Goal: Use online tool/utility: Use online tool/utility

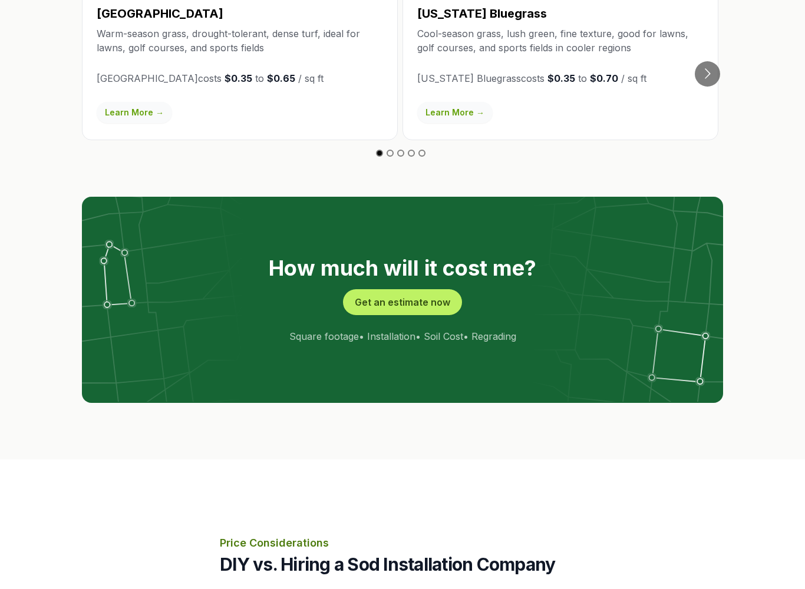
scroll to position [2179, 0]
click at [417, 289] on button "Get an estimate now" at bounding box center [402, 302] width 119 height 26
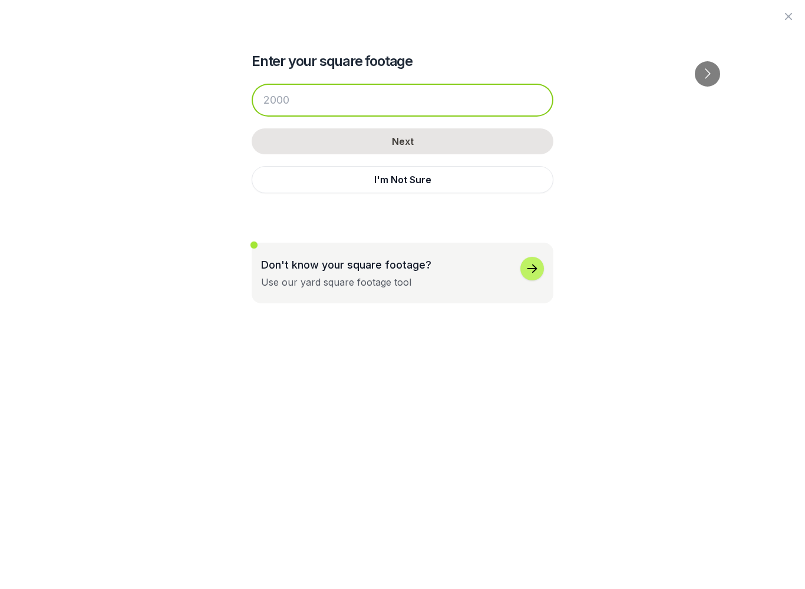
click at [306, 103] on input "number" at bounding box center [403, 100] width 302 height 33
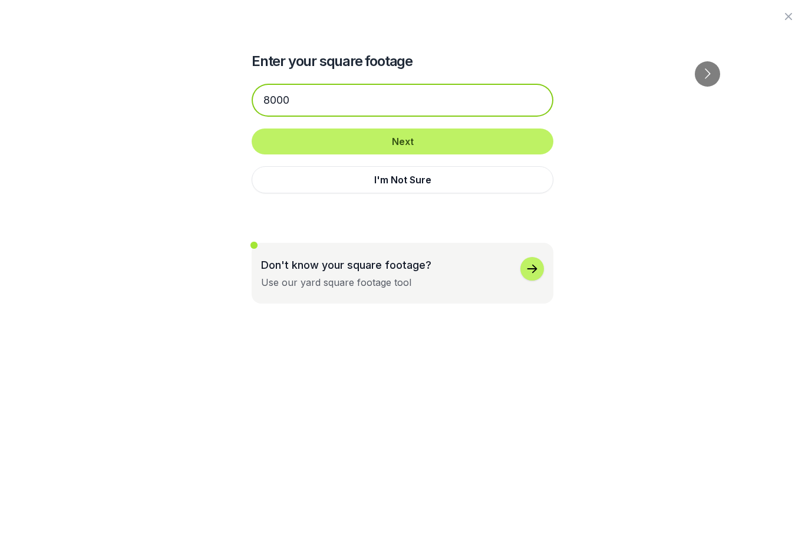
type input "8000"
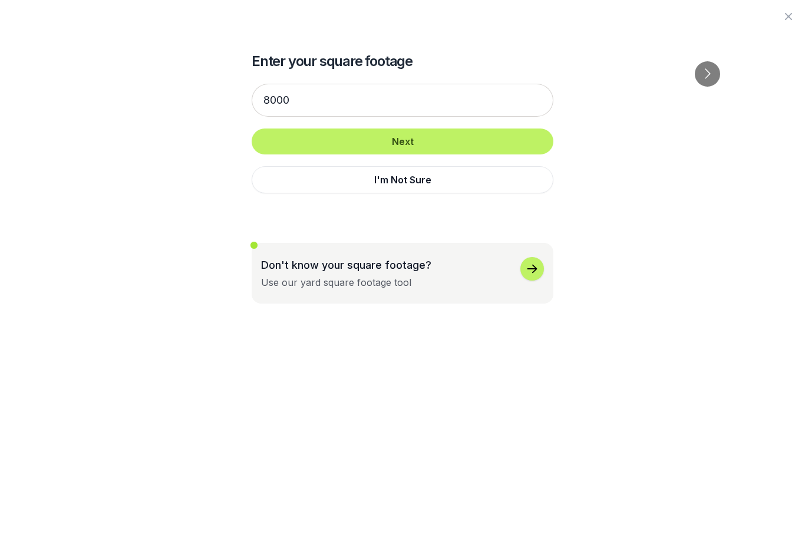
click at [451, 144] on button "Next" at bounding box center [403, 141] width 302 height 26
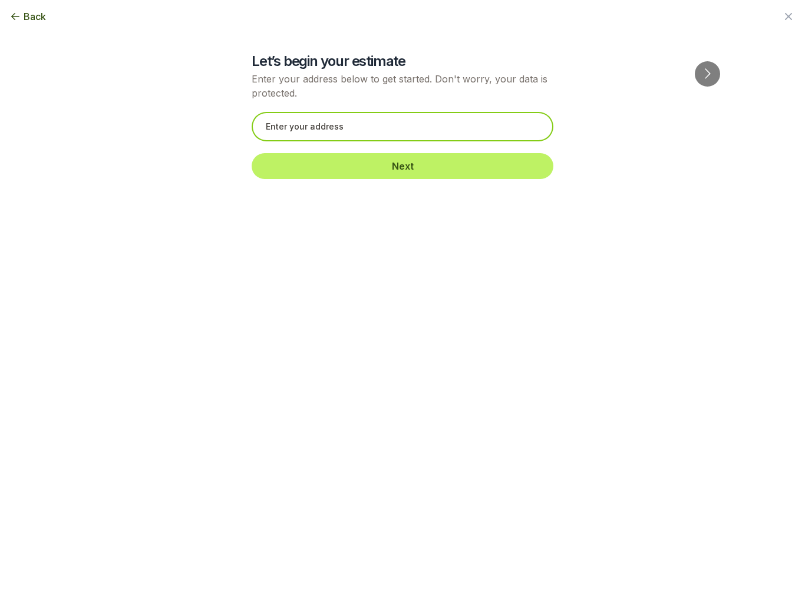
click at [372, 128] on input "text" at bounding box center [403, 126] width 302 height 29
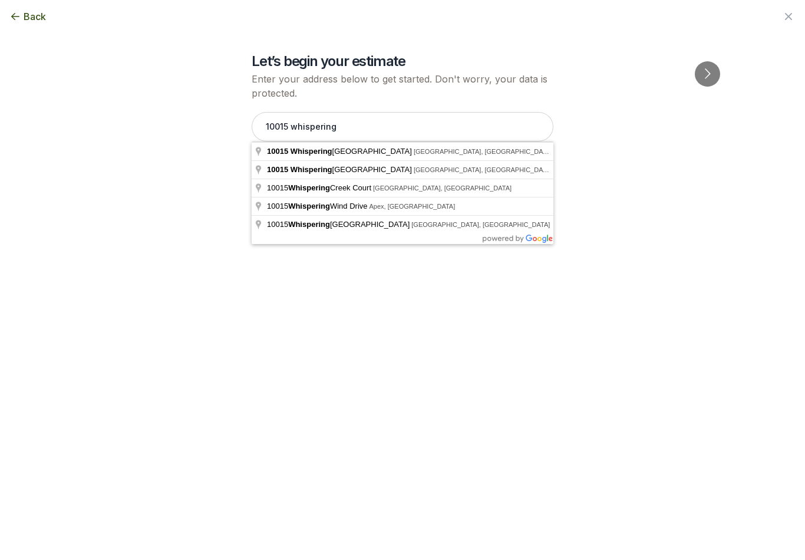
type input "[STREET_ADDRESS]"
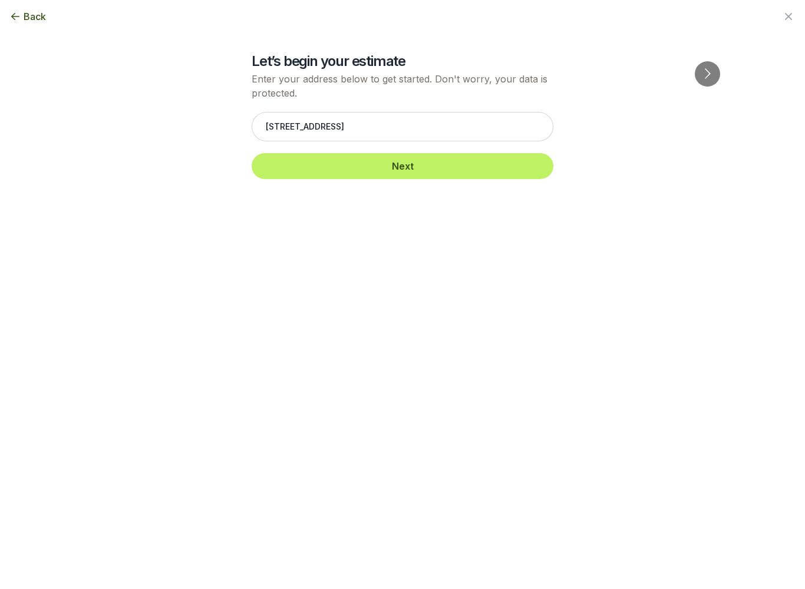
click at [444, 166] on button "Next" at bounding box center [403, 166] width 302 height 26
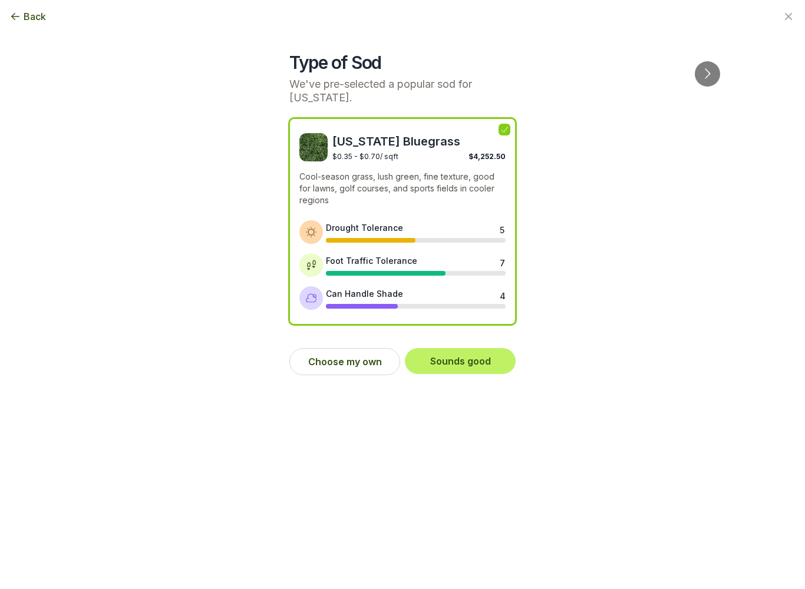
click at [371, 365] on button "Choose my own" at bounding box center [344, 361] width 111 height 27
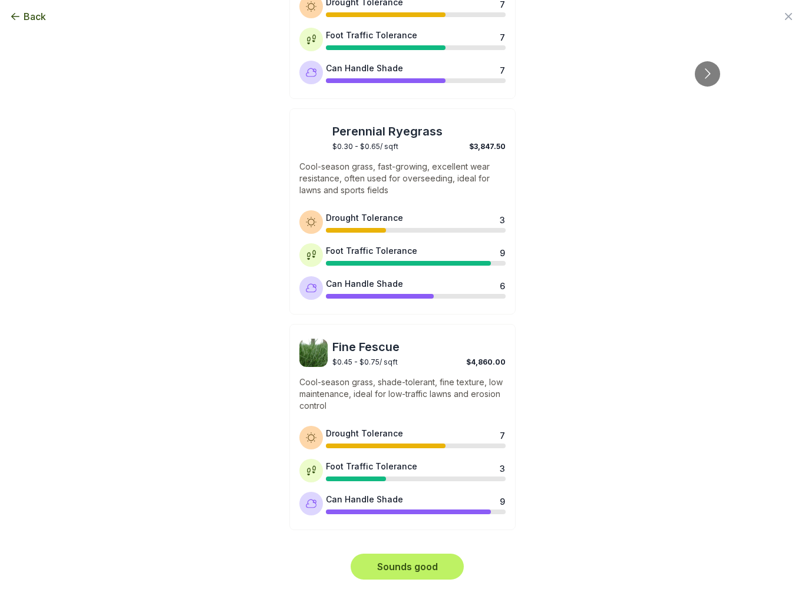
scroll to position [849, 0]
click at [382, 357] on div "$0.45 - $0.75 / sqft $4,860.00" at bounding box center [418, 361] width 173 height 11
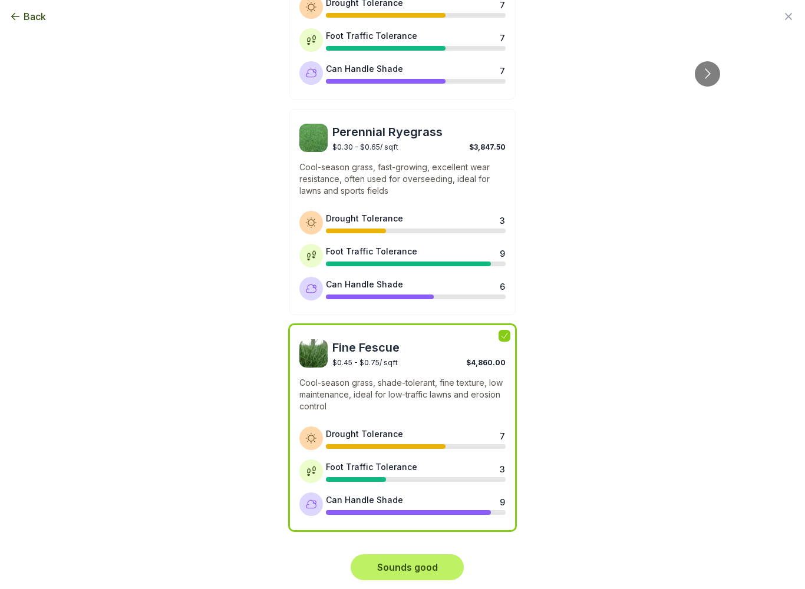
click at [431, 508] on button "Sounds good" at bounding box center [407, 568] width 113 height 26
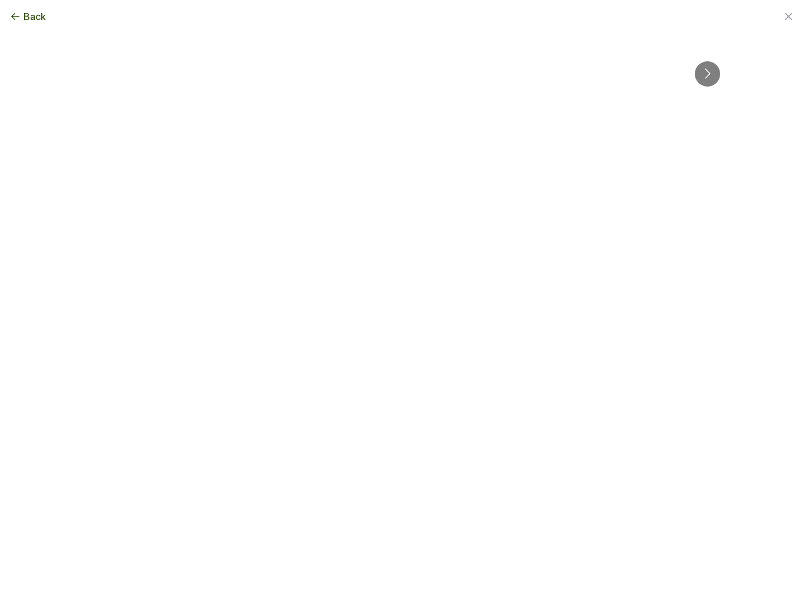
scroll to position [0, 0]
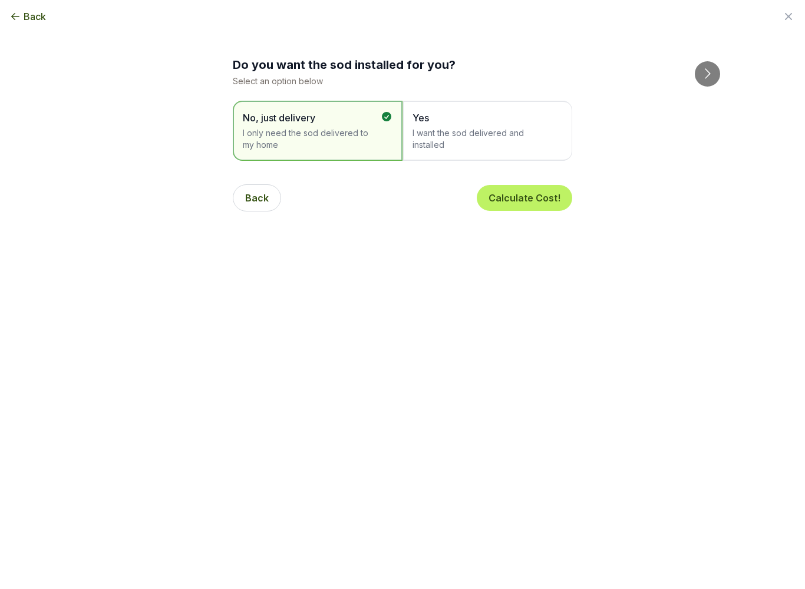
click at [539, 194] on button "Calculate Cost!" at bounding box center [524, 198] width 95 height 26
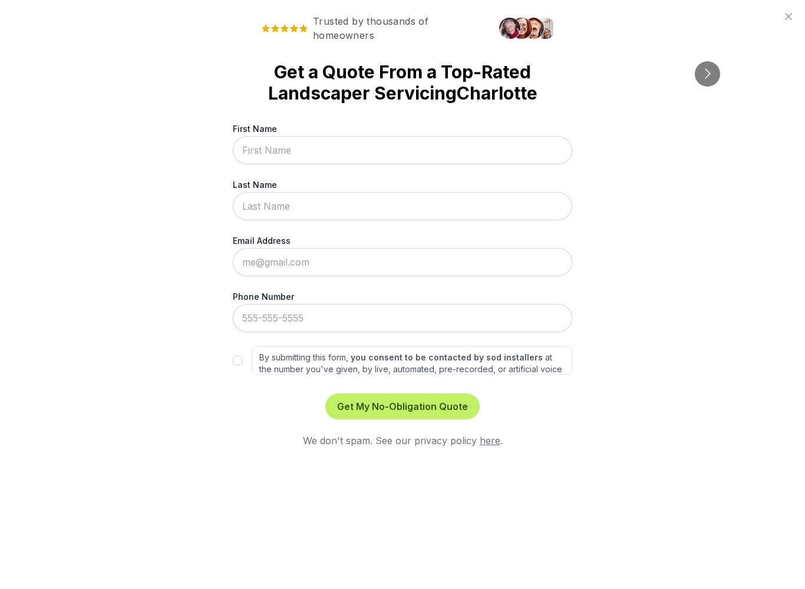
click at [669, 354] on div "Trusted by thousands of homeowners Get a Quote From a Top-Rated Landscaper Serv…" at bounding box center [402, 294] width 805 height 589
click at [781, 25] on div "Trusted by thousands of homeowners Get a Quote From a Top-Rated Landscaper Serv…" at bounding box center [402, 294] width 805 height 589
click at [790, 17] on icon at bounding box center [788, 16] width 14 height 14
